Goal: Task Accomplishment & Management: Use online tool/utility

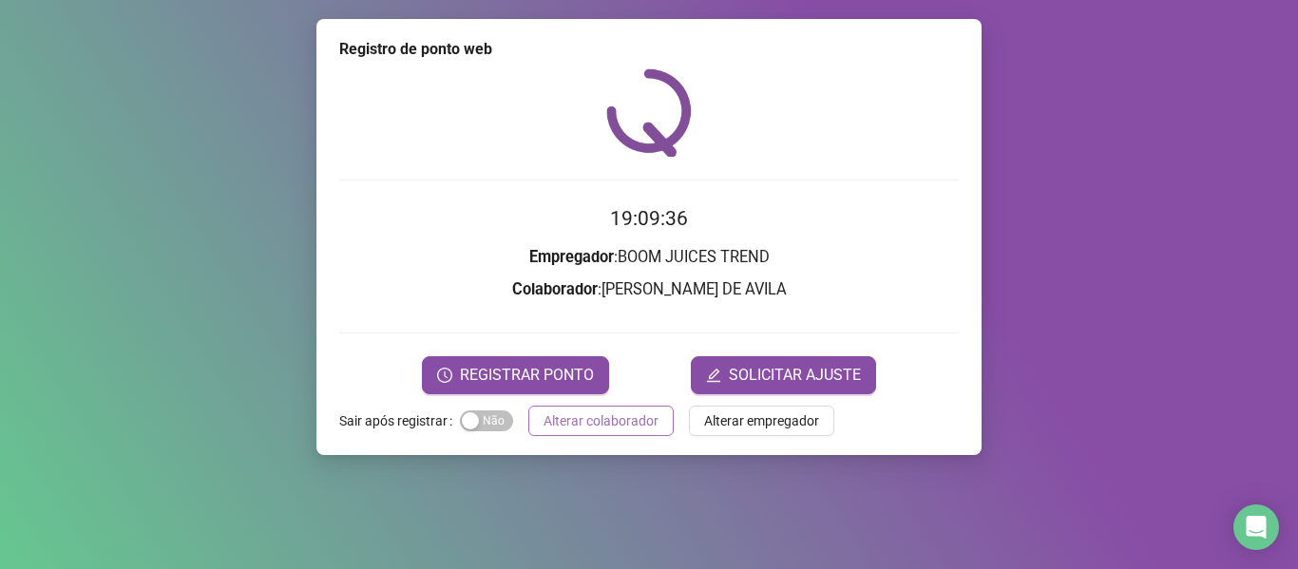
click at [656, 425] on button "Alterar colaborador" at bounding box center [600, 421] width 145 height 30
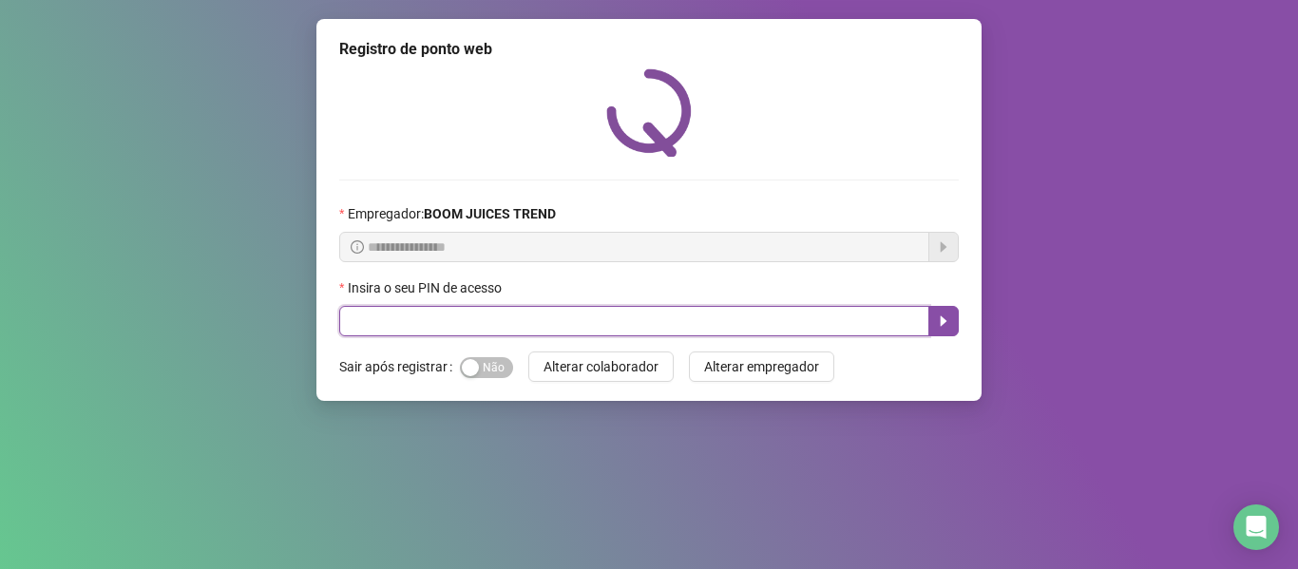
click at [724, 333] on input "text" at bounding box center [634, 321] width 590 height 30
type input "****"
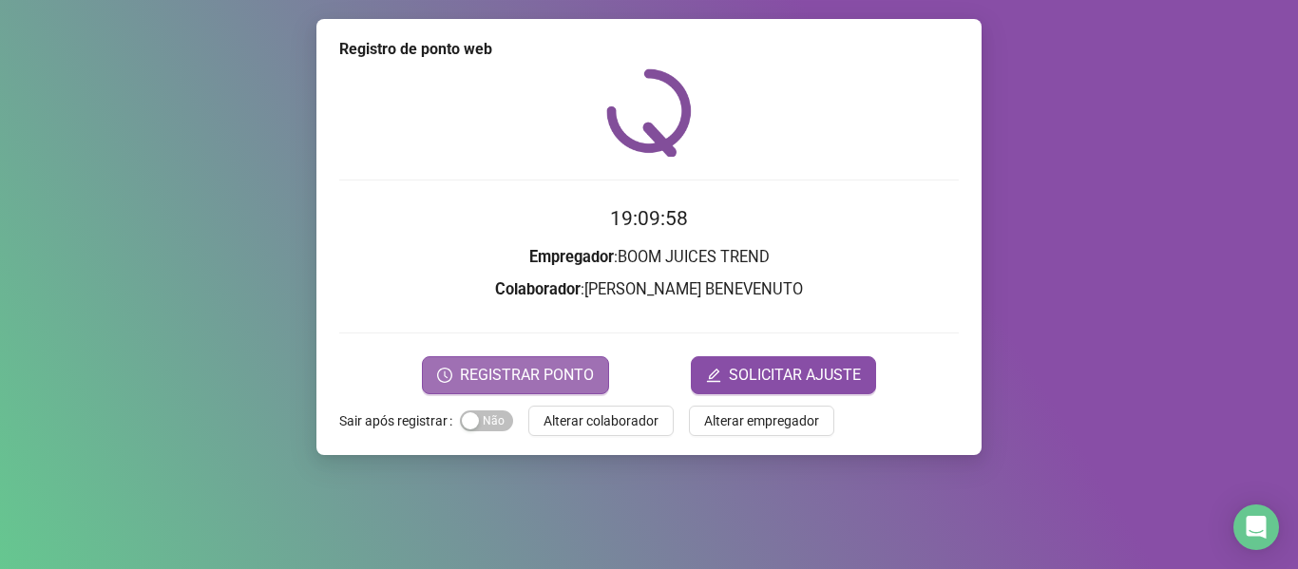
click at [514, 370] on span "REGISTRAR PONTO" at bounding box center [527, 375] width 134 height 23
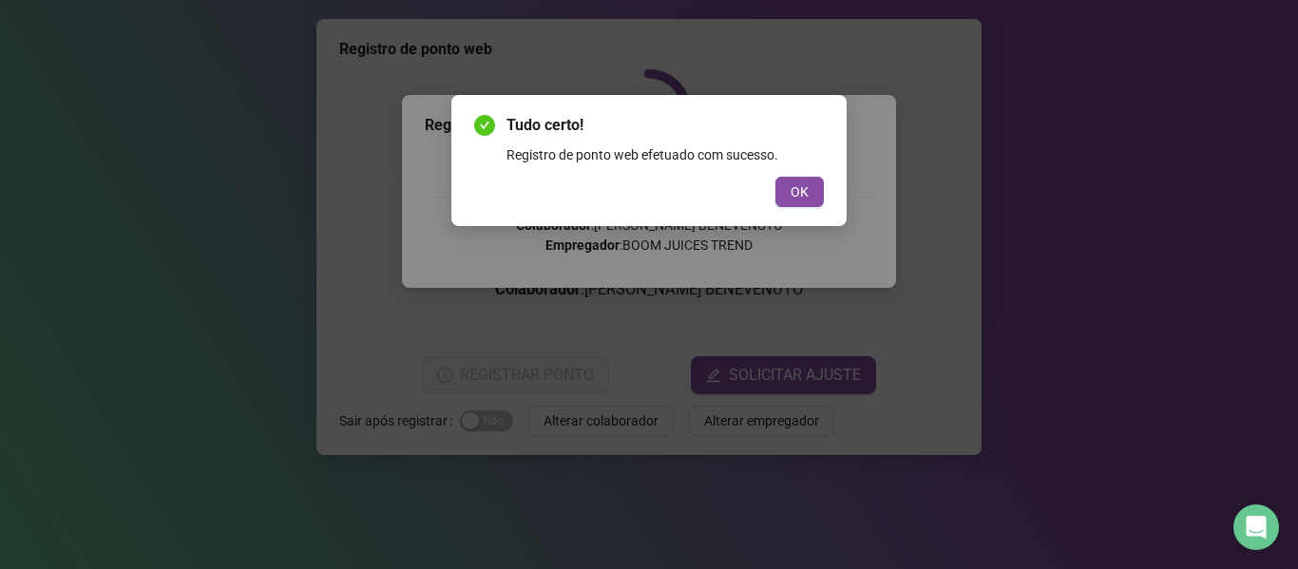
drag, startPoint x: 789, startPoint y: 191, endPoint x: 710, endPoint y: 198, distance: 80.1
click at [789, 192] on button "OK" at bounding box center [799, 192] width 48 height 30
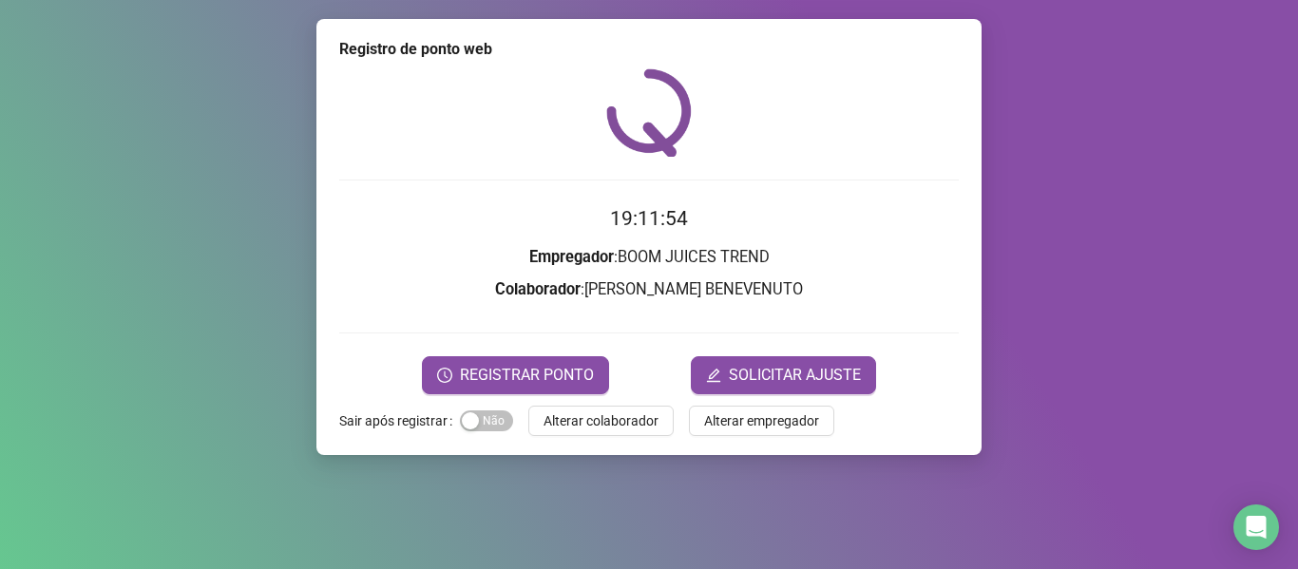
click at [906, 56] on div "Registro de ponto web" at bounding box center [648, 49] width 619 height 23
click at [646, 422] on span "Alterar colaborador" at bounding box center [600, 420] width 115 height 21
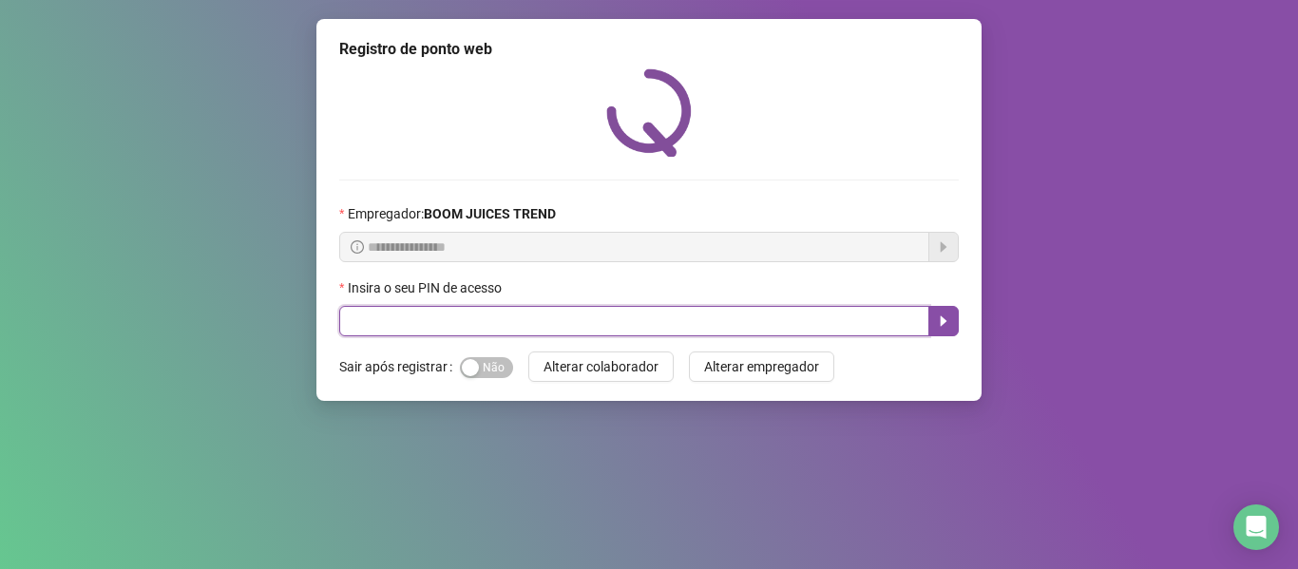
click at [611, 314] on input "text" at bounding box center [634, 321] width 590 height 30
type input "****"
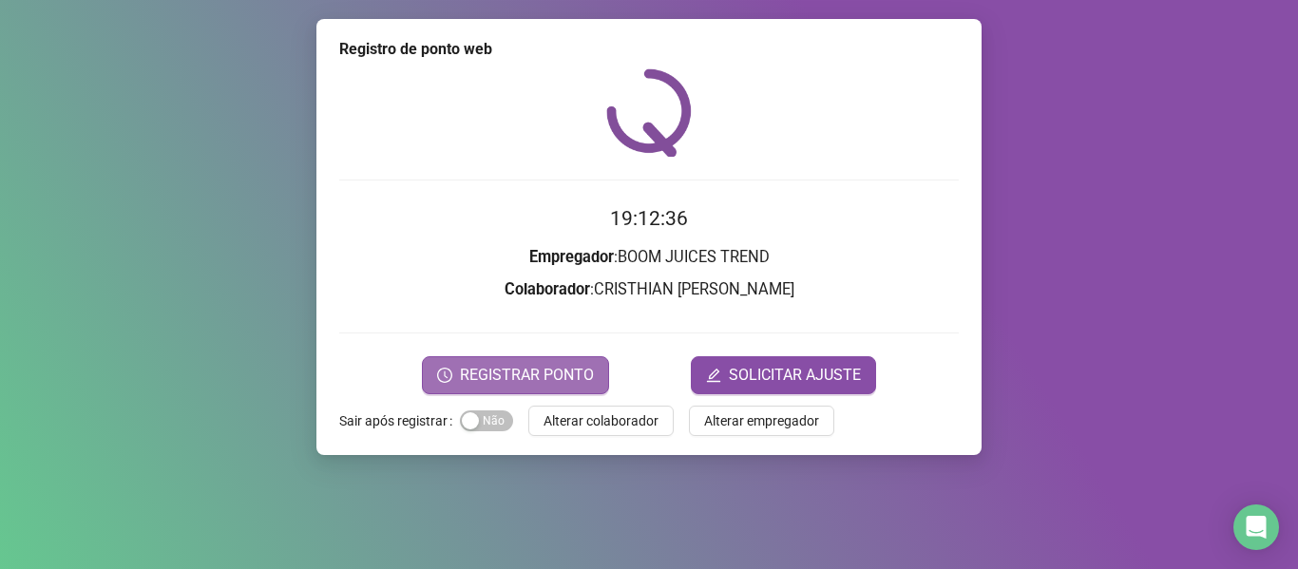
click at [523, 379] on span "REGISTRAR PONTO" at bounding box center [527, 375] width 134 height 23
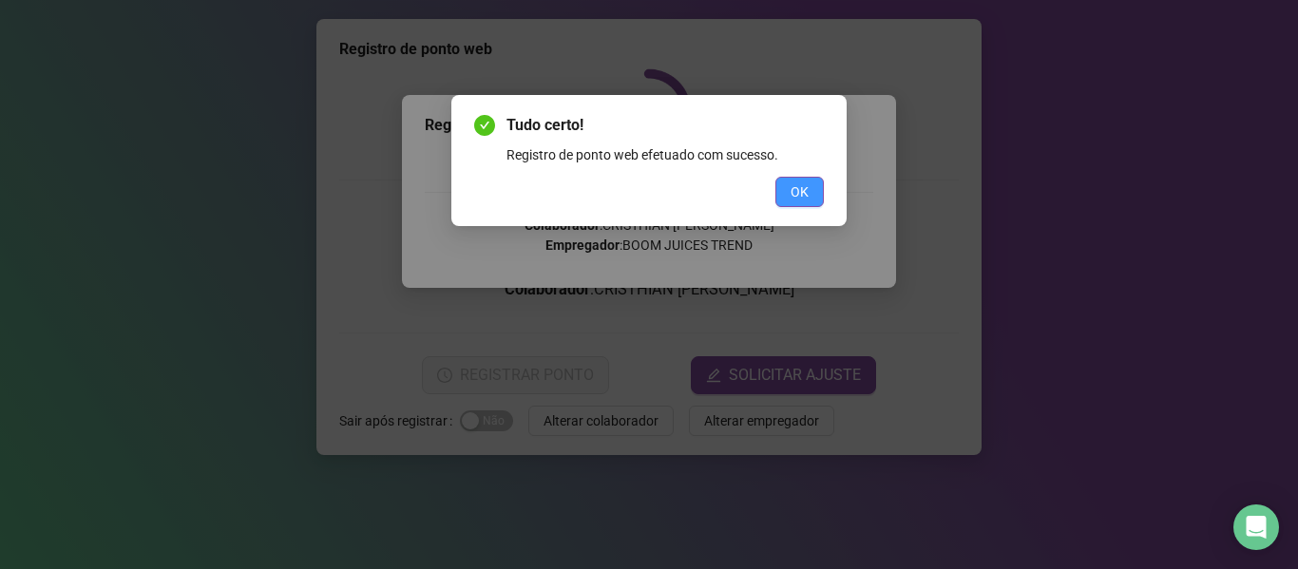
click at [795, 197] on span "OK" at bounding box center [799, 191] width 18 height 21
